Goal: Task Accomplishment & Management: Use online tool/utility

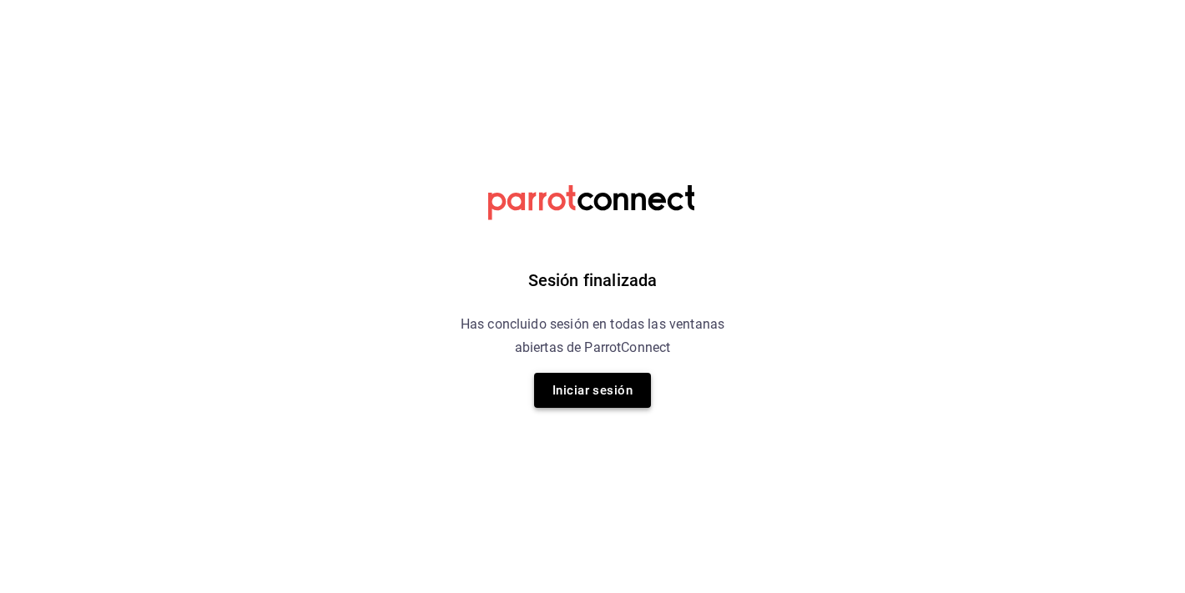
click at [612, 384] on button "Iniciar sesión" at bounding box center [592, 390] width 117 height 35
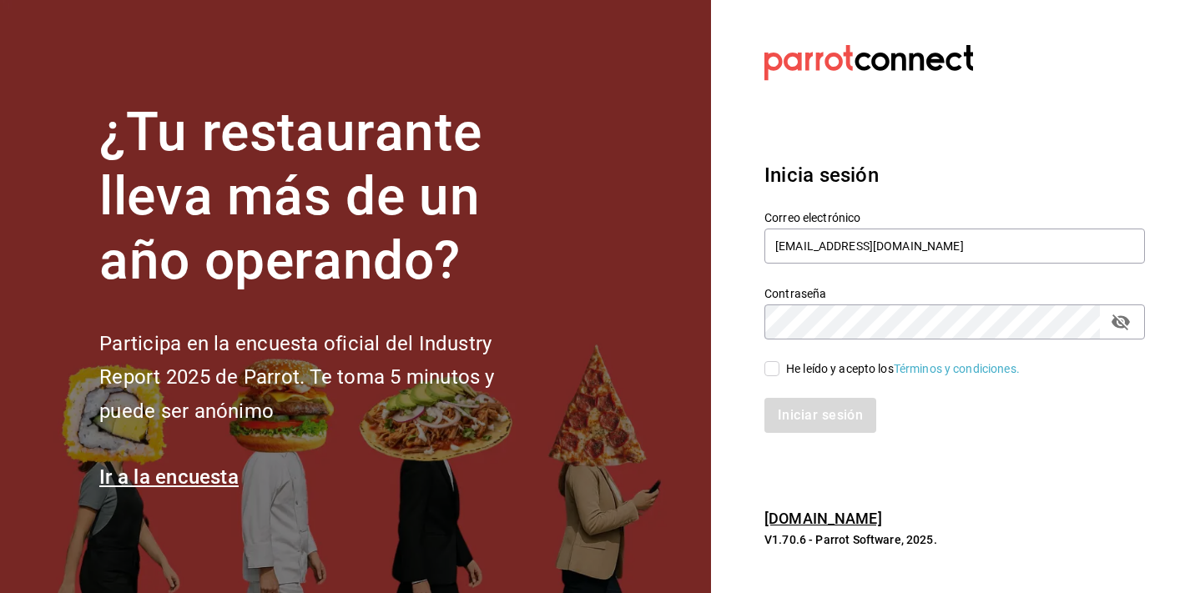
click at [798, 371] on div "He leído y acepto los Términos y condiciones." at bounding box center [903, 369] width 234 height 18
click at [779, 371] on input "He leído y acepto los Términos y condiciones." at bounding box center [771, 368] width 15 height 15
checkbox input "true"
click at [793, 419] on button "Iniciar sesión" at bounding box center [820, 415] width 113 height 35
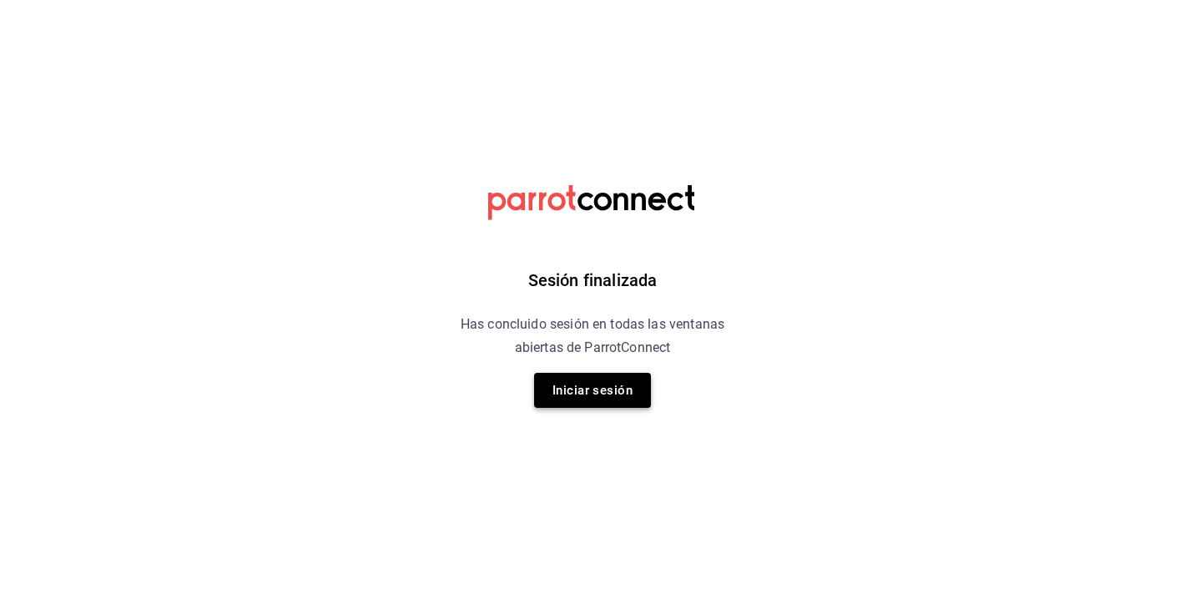
click at [617, 395] on button "Iniciar sesión" at bounding box center [592, 390] width 117 height 35
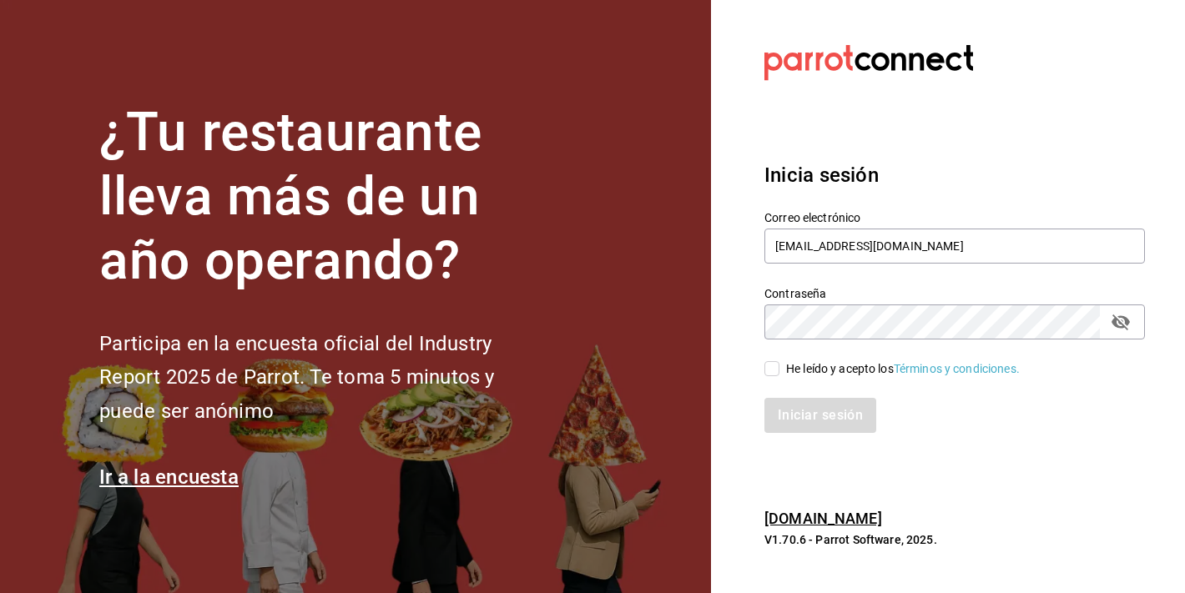
click at [800, 376] on div "He leído y acepto los Términos y condiciones." at bounding box center [903, 369] width 234 height 18
click at [779, 376] on input "He leído y acepto los Términos y condiciones." at bounding box center [771, 368] width 15 height 15
checkbox input "true"
click at [809, 411] on button "Iniciar sesión" at bounding box center [820, 415] width 113 height 35
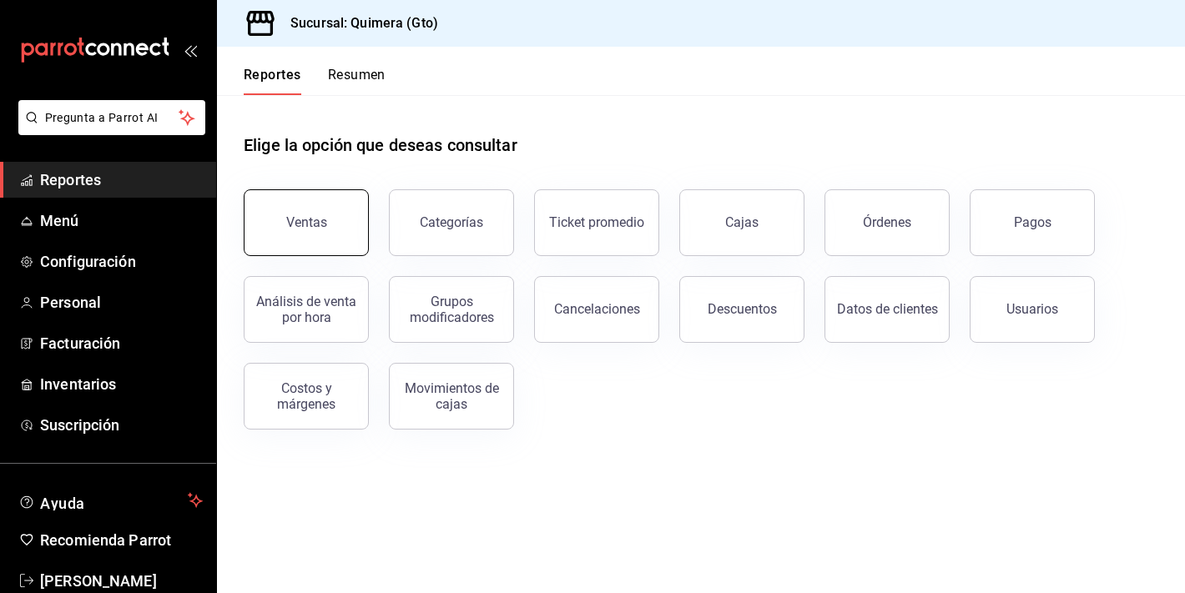
click at [339, 233] on button "Ventas" at bounding box center [306, 222] width 125 height 67
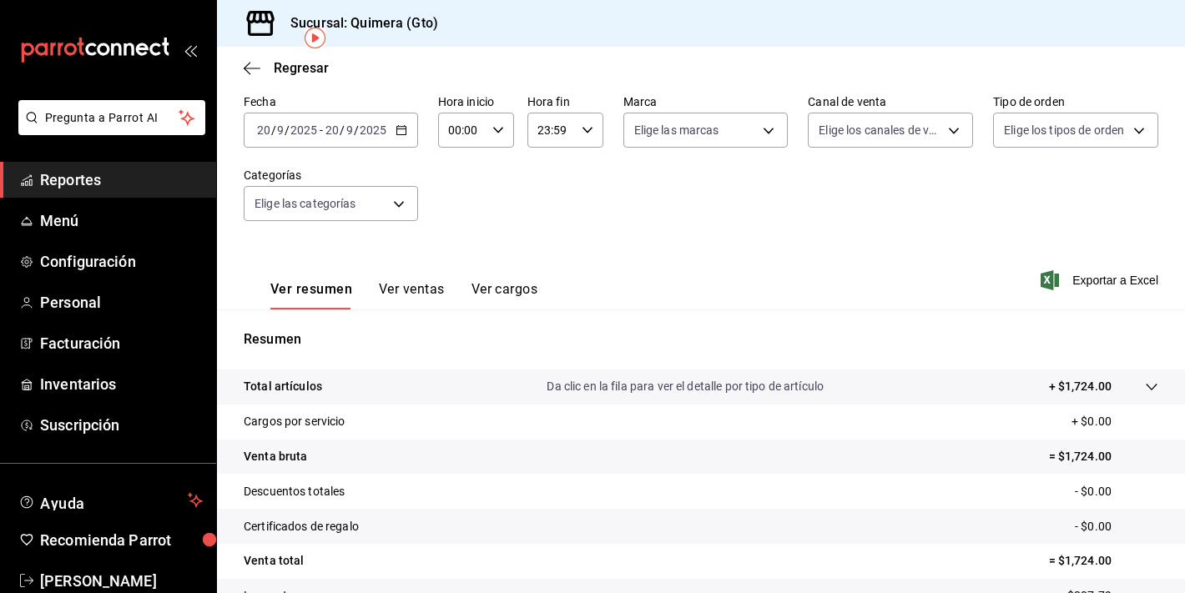
click at [407, 290] on button "Ver ventas" at bounding box center [412, 295] width 66 height 28
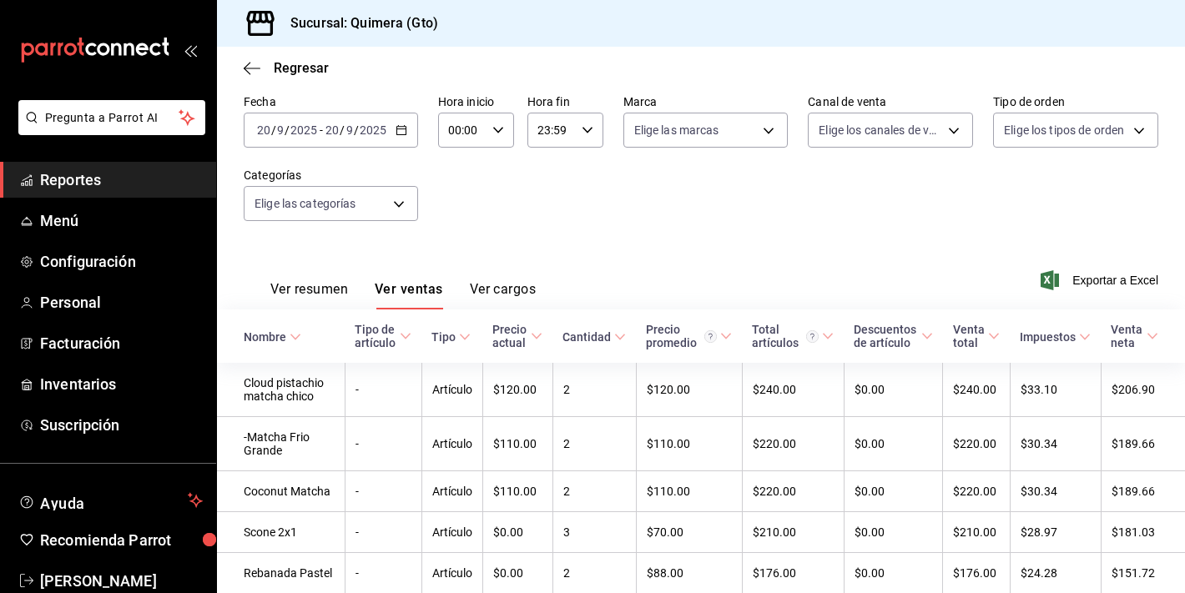
scroll to position [676, 0]
